Goal: Transaction & Acquisition: Purchase product/service

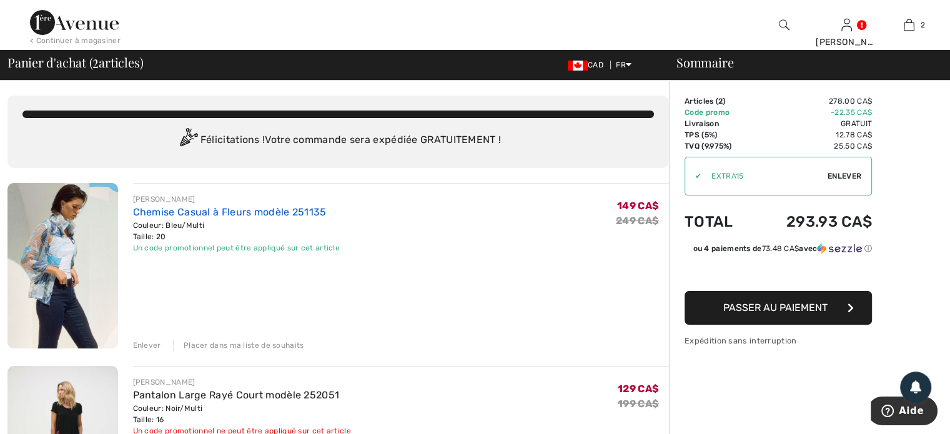
click at [225, 215] on link "Chemise Casual à Fleurs modèle 251135" at bounding box center [230, 212] width 194 height 12
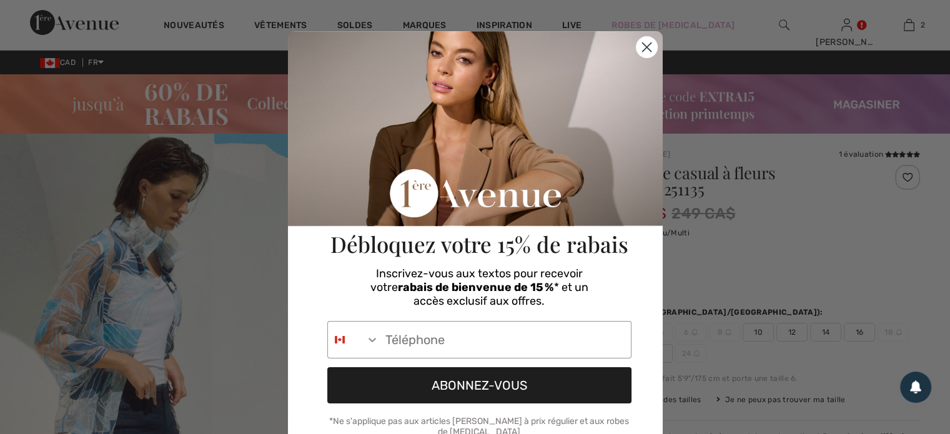
click at [643, 49] on icon "Close dialog" at bounding box center [646, 47] width 9 height 9
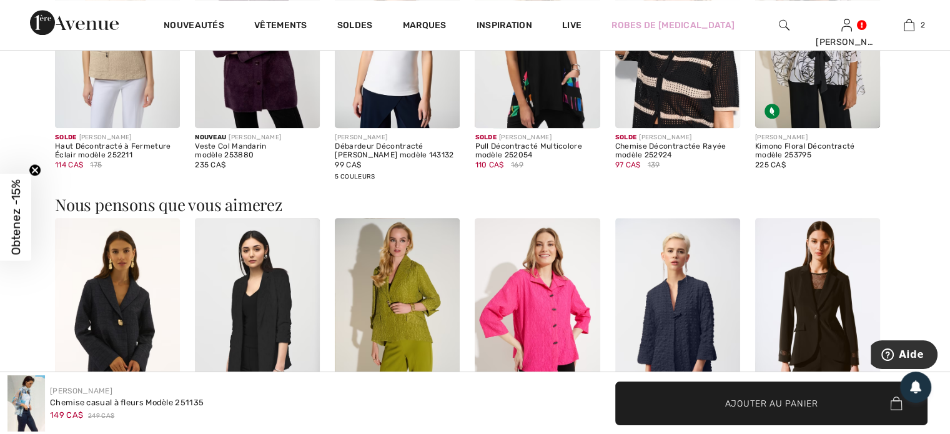
scroll to position [1499, 0]
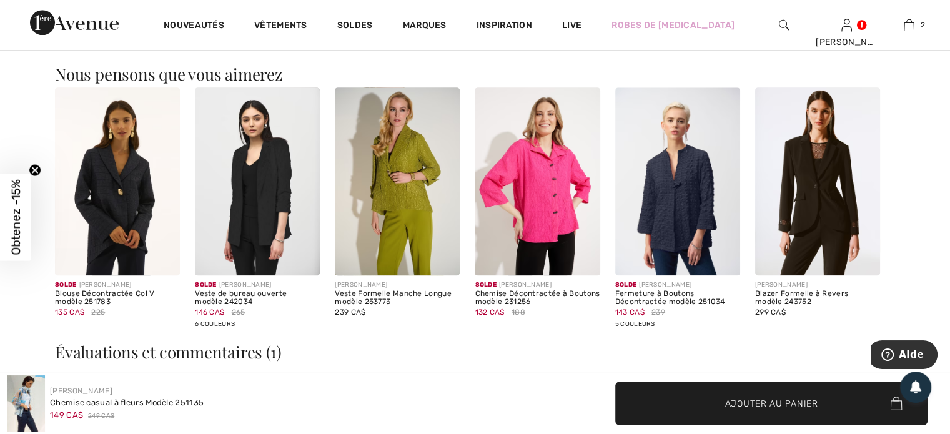
click at [564, 215] on img at bounding box center [537, 180] width 125 height 187
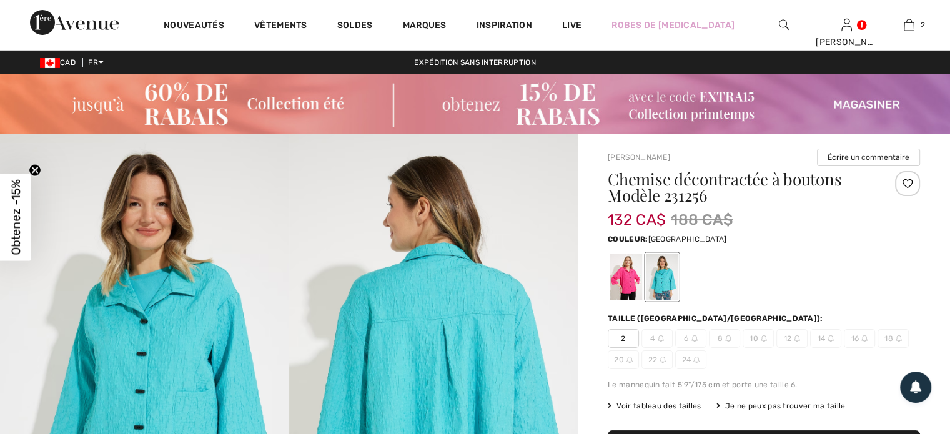
click at [666, 273] on div at bounding box center [662, 277] width 32 height 47
click at [622, 277] on div at bounding box center [625, 277] width 32 height 47
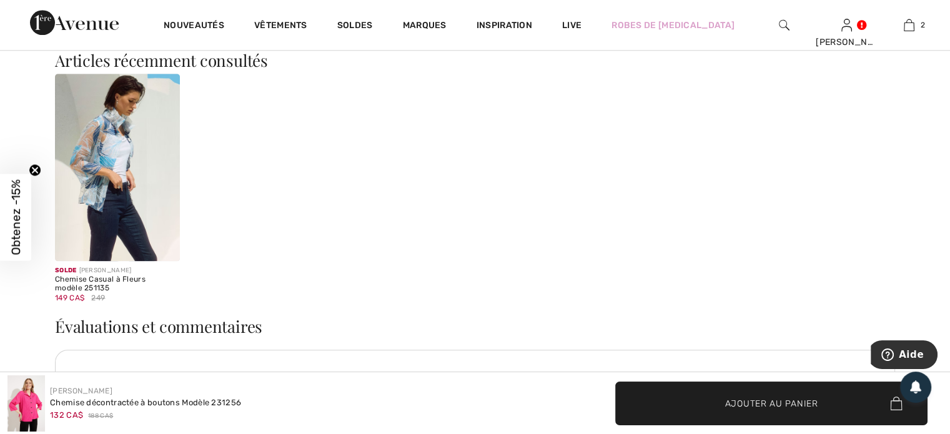
scroll to position [1561, 0]
